Goal: Transaction & Acquisition: Subscribe to service/newsletter

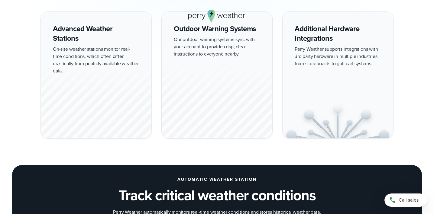
scroll to position [568, 0]
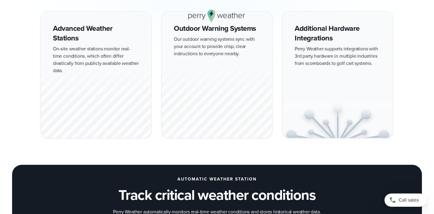
click at [98, 104] on div at bounding box center [96, 100] width 111 height 75
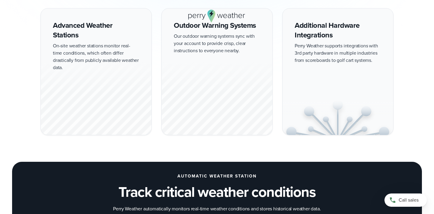
scroll to position [574, 0]
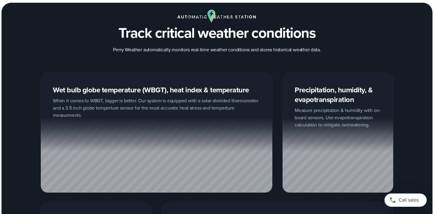
click at [152, 150] on div at bounding box center [156, 155] width 231 height 75
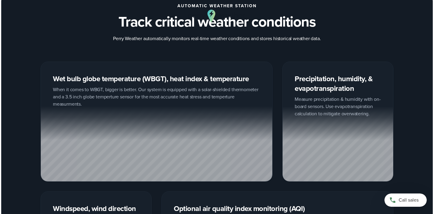
scroll to position [743, 0]
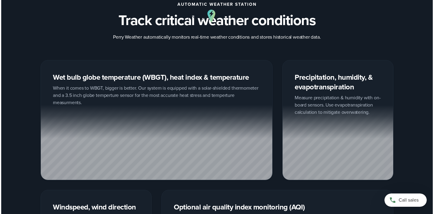
click at [350, 129] on div at bounding box center [337, 142] width 111 height 75
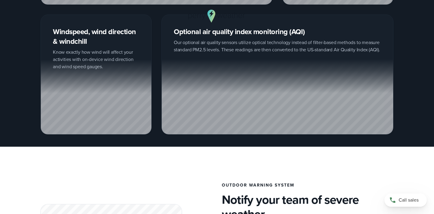
scroll to position [919, 0]
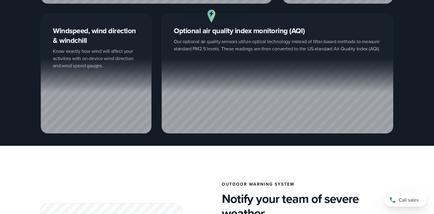
click at [108, 50] on div "Windspeed, wind direction & windchill Know exactly how wind will affect your ac…" at bounding box center [95, 74] width 111 height 120
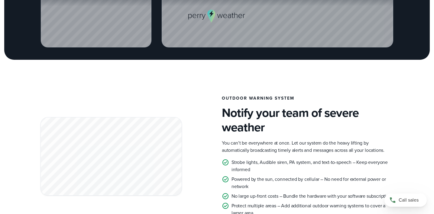
scroll to position [1004, 0]
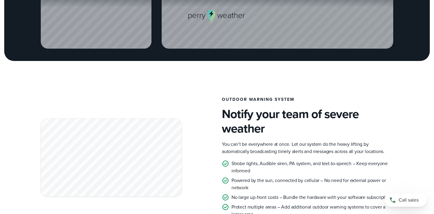
click at [68, 13] on div at bounding box center [216, 16] width 353 height 13
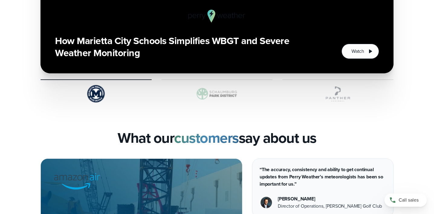
scroll to position [1398, 0]
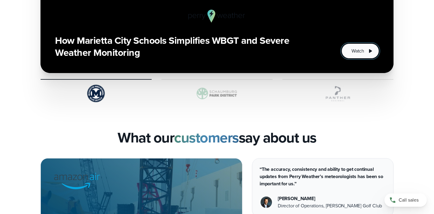
click at [365, 45] on button "Watch" at bounding box center [359, 50] width 37 height 15
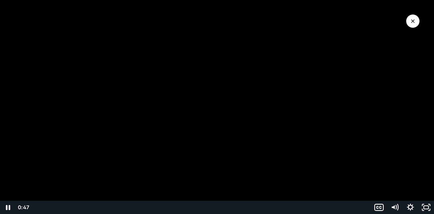
click at [141, 207] on div "Playbar" at bounding box center [200, 207] width 333 height 13
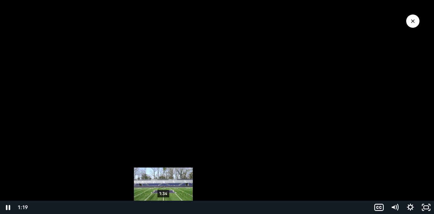
click at [163, 207] on div "1:34" at bounding box center [200, 207] width 333 height 13
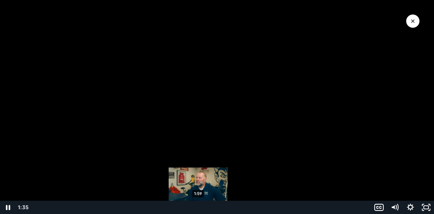
click at [198, 208] on div "1:59" at bounding box center [200, 207] width 333 height 13
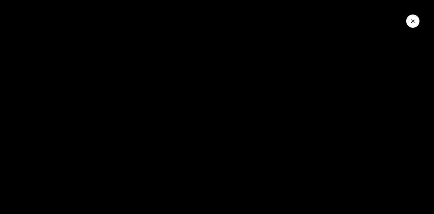
click at [412, 24] on icon "Close Video" at bounding box center [413, 21] width 6 height 6
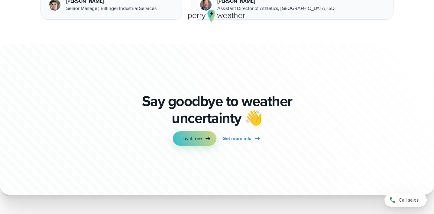
scroll to position [1739, 0]
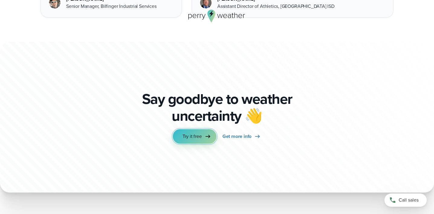
click at [212, 130] on link "Try it free" at bounding box center [194, 136] width 43 height 14
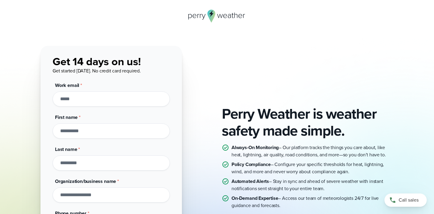
click at [99, 104] on input "Work email *" at bounding box center [111, 99] width 117 height 15
type input "**********"
click at [92, 135] on input "First name *" at bounding box center [111, 131] width 117 height 15
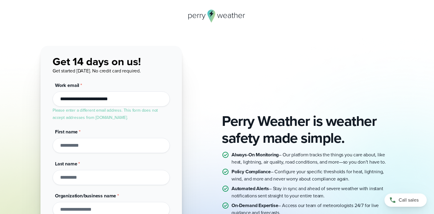
type input "******"
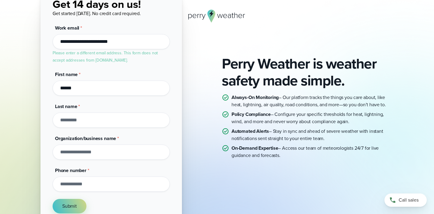
scroll to position [60, 0]
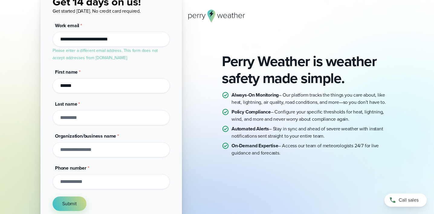
click at [90, 117] on input "Last name *" at bounding box center [111, 117] width 117 height 15
type input "*******"
click at [92, 151] on input "Organization/business name *" at bounding box center [111, 149] width 117 height 15
type input "**********"
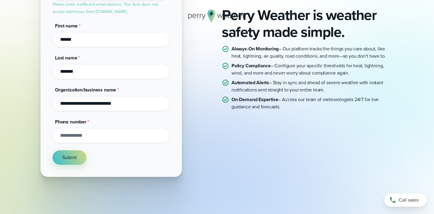
click at [87, 135] on input "Phone number *" at bounding box center [111, 135] width 117 height 15
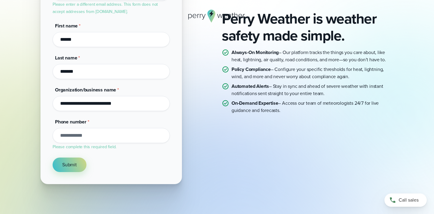
scroll to position [110, 0]
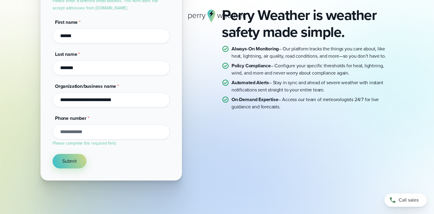
click at [120, 120] on div "Phone number * Please complete this required field." at bounding box center [111, 131] width 117 height 32
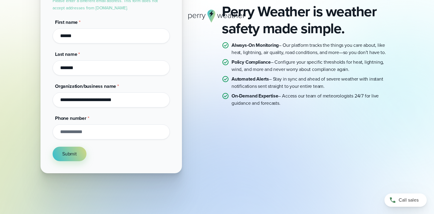
click at [107, 133] on input "Phone number *" at bounding box center [111, 131] width 117 height 15
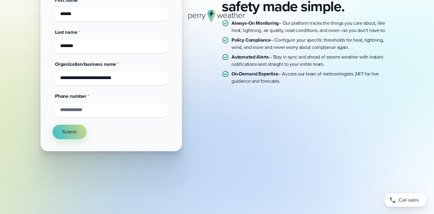
scroll to position [135, 0]
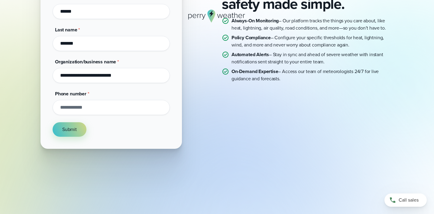
click at [97, 108] on input "Phone number *" at bounding box center [111, 107] width 117 height 15
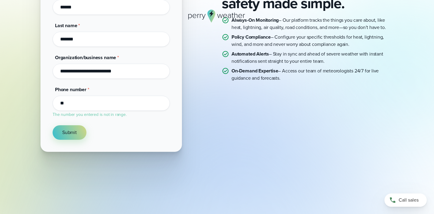
type input "*"
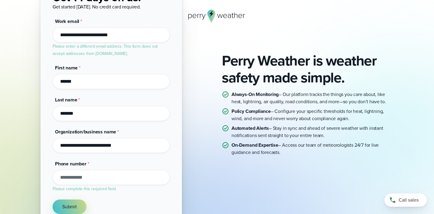
scroll to position [19, 0]
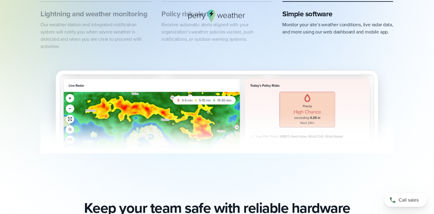
scroll to position [351, 0]
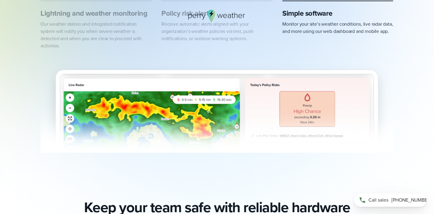
click at [401, 201] on span "[PHONE_NUMBER]" at bounding box center [411, 200] width 40 height 7
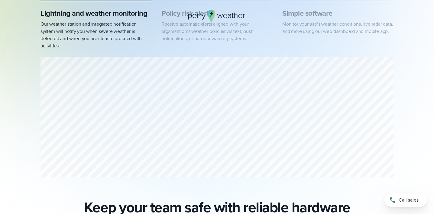
scroll to position [106, 0]
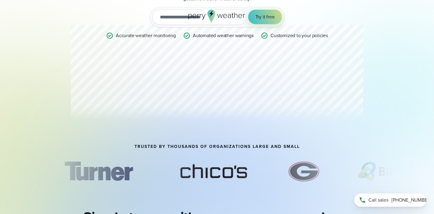
click at [412, 197] on span "[PHONE_NUMBER]" at bounding box center [411, 200] width 40 height 7
